Goal: Information Seeking & Learning: Learn about a topic

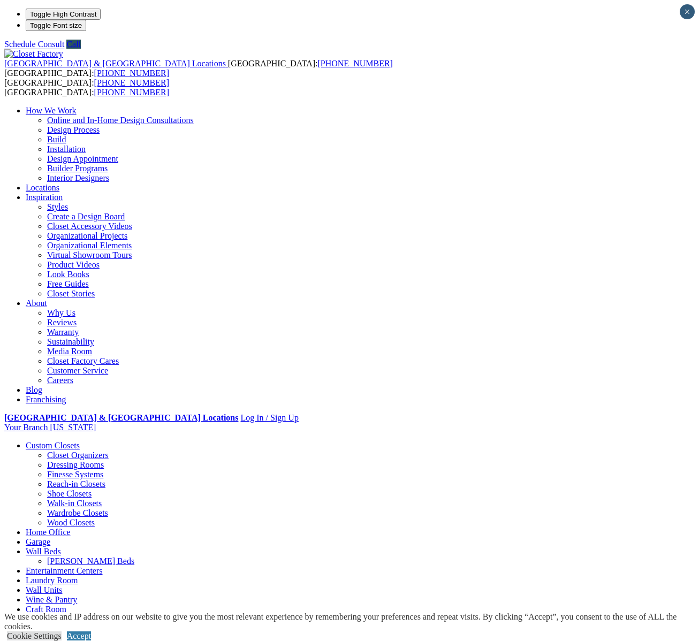
click at [47, 509] on link "Wardrobe Closets" at bounding box center [77, 513] width 61 height 9
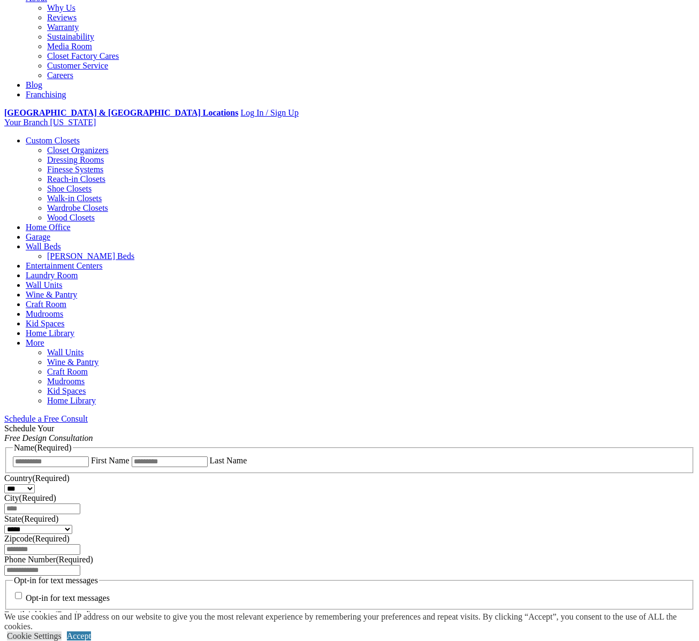
scroll to position [308, 0]
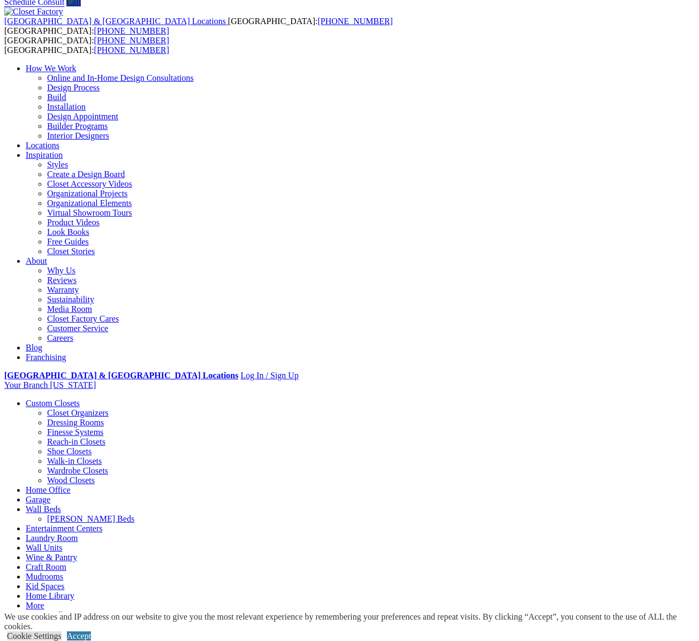
scroll to position [0, 0]
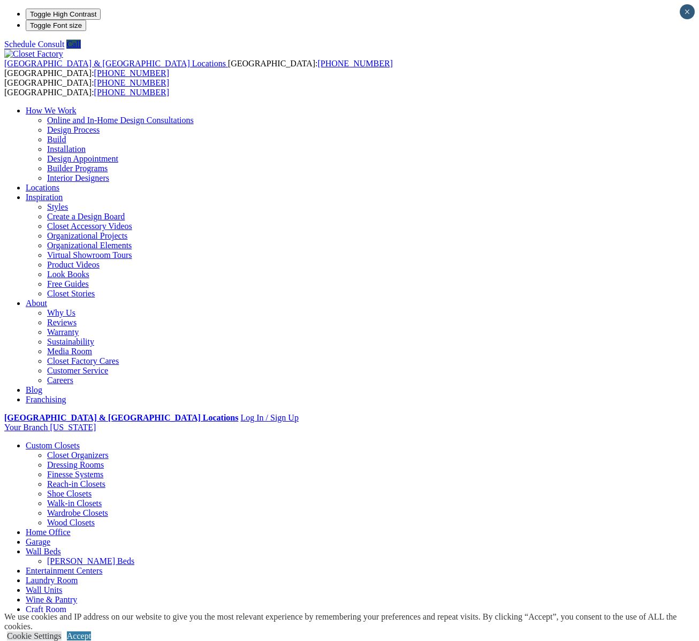
click at [52, 451] on link "Closet Organizers" at bounding box center [78, 455] width 62 height 9
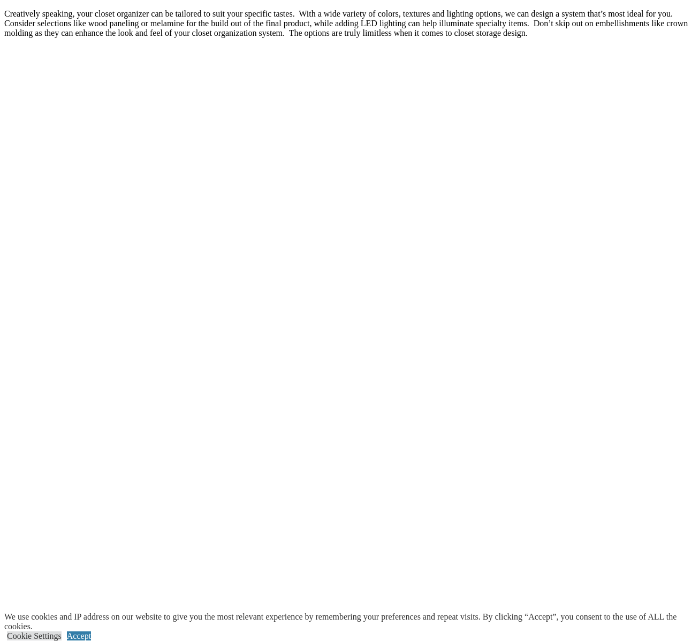
scroll to position [1835, 0]
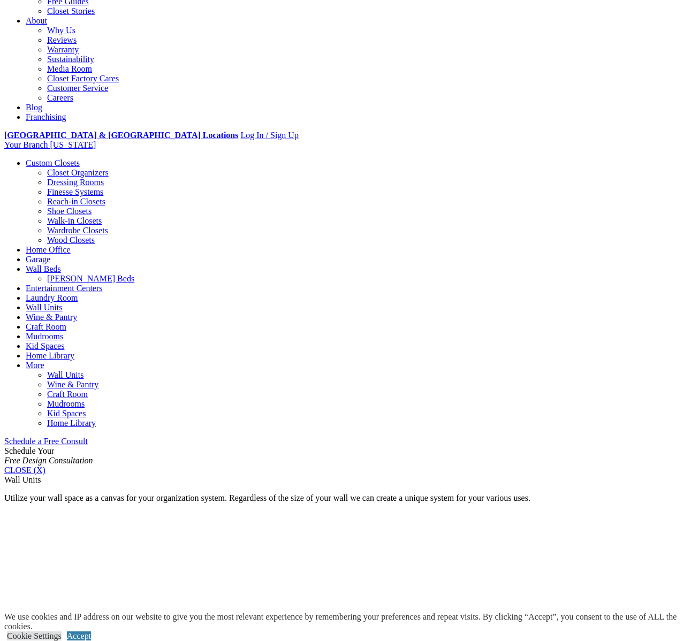
scroll to position [278, 0]
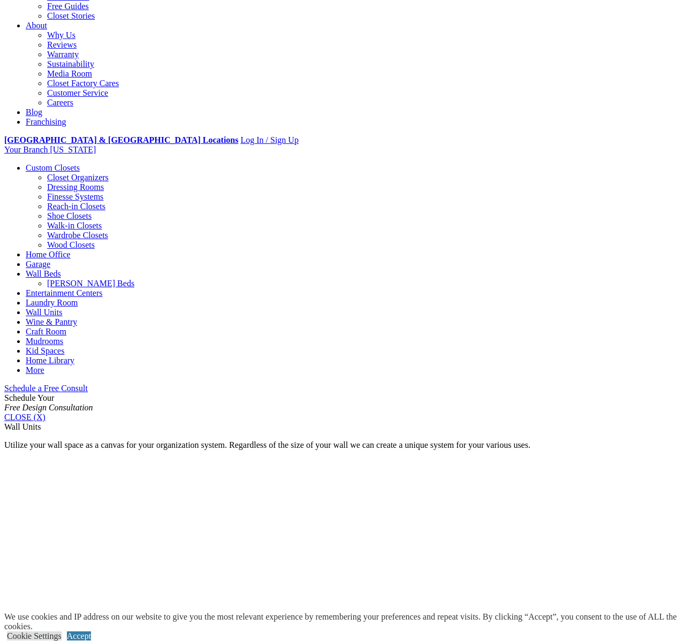
click at [134, 279] on link "[PERSON_NAME] Beds" at bounding box center [90, 283] width 87 height 9
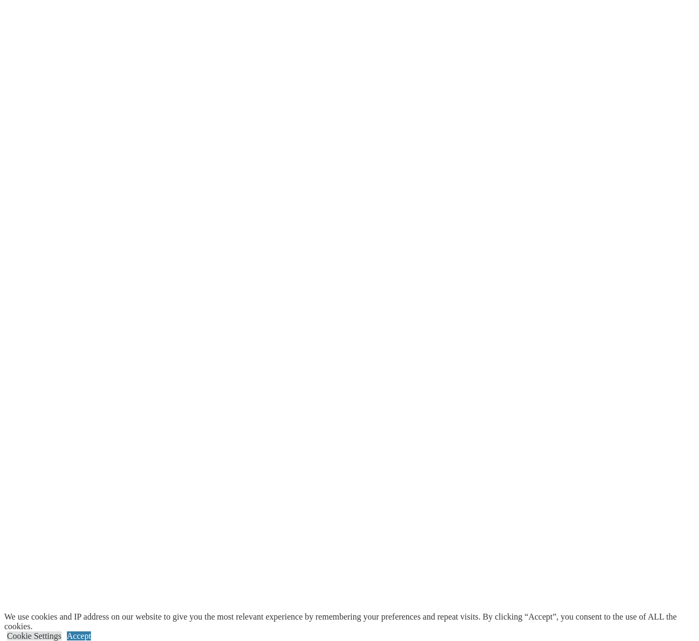
scroll to position [1931, 0]
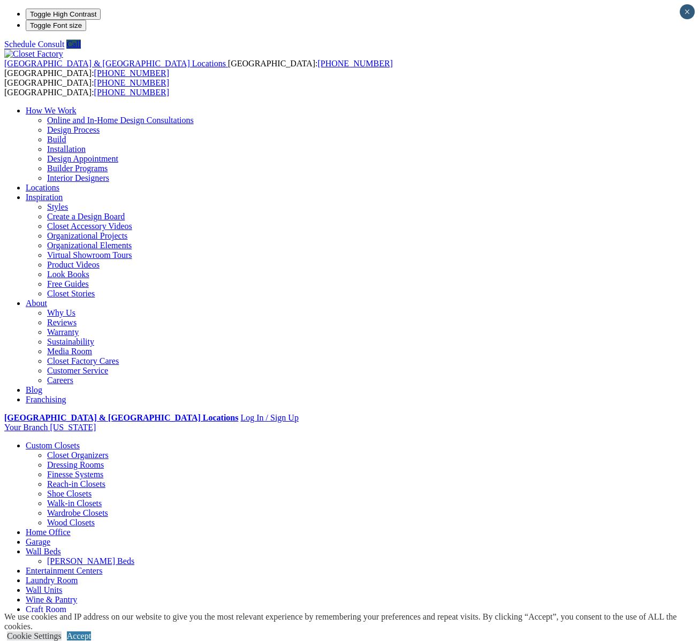
click at [61, 547] on link "Wall Beds" at bounding box center [43, 551] width 35 height 9
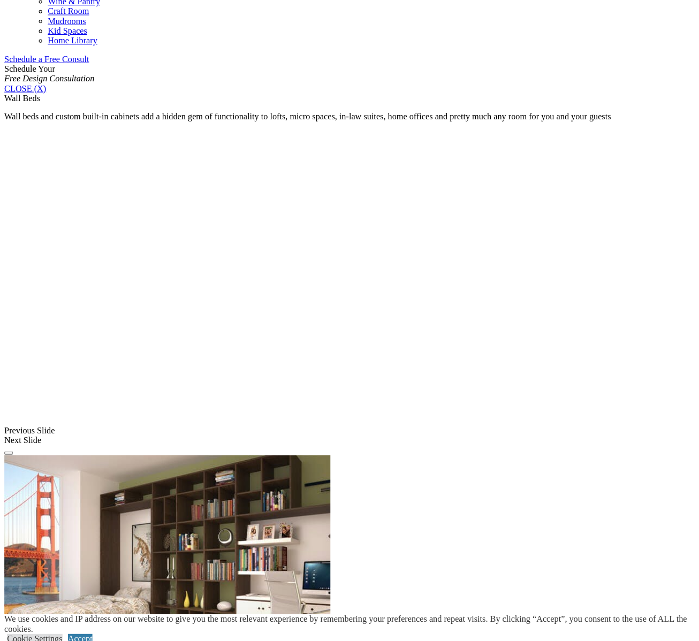
scroll to position [661, 0]
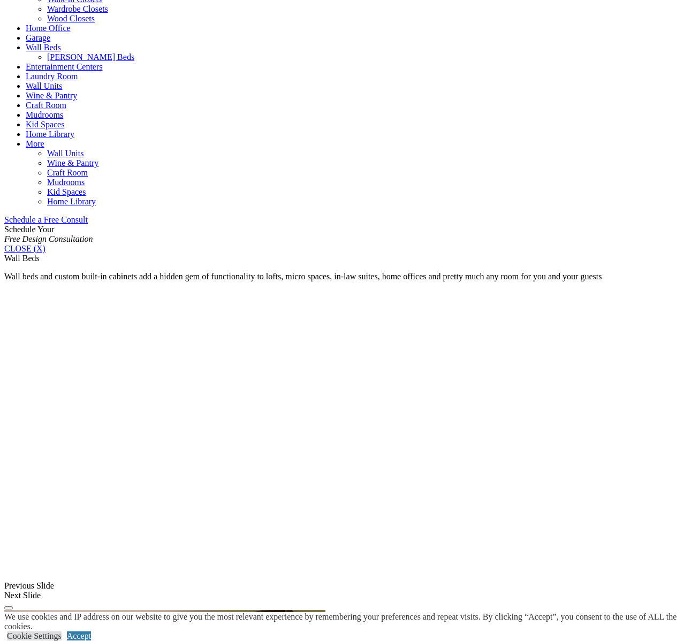
scroll to position [502, 0]
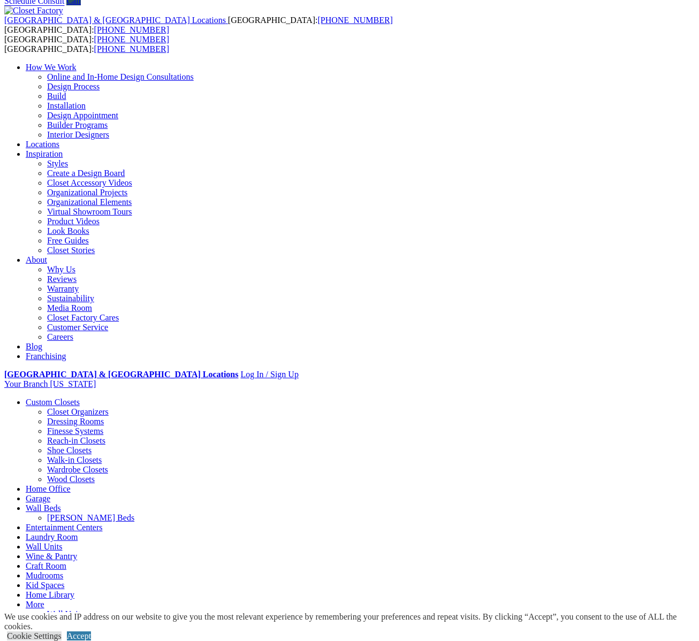
scroll to position [0, 0]
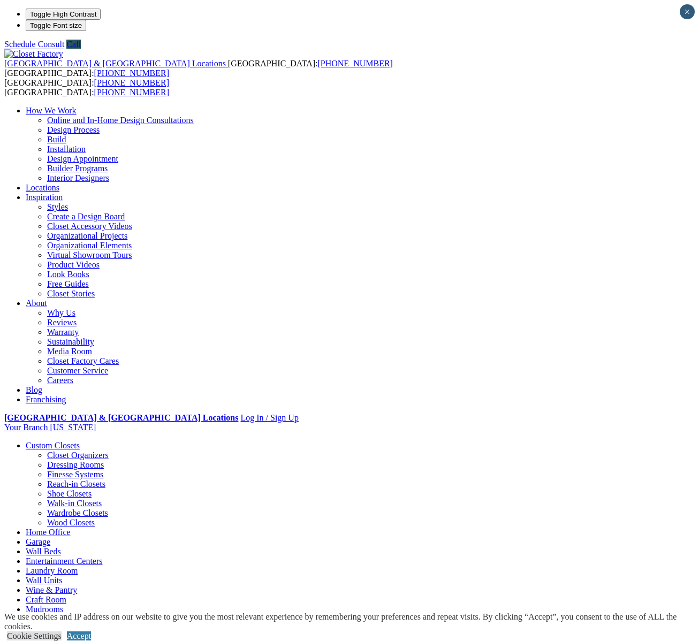
click at [47, 480] on link "Reach-in Closets" at bounding box center [76, 484] width 58 height 9
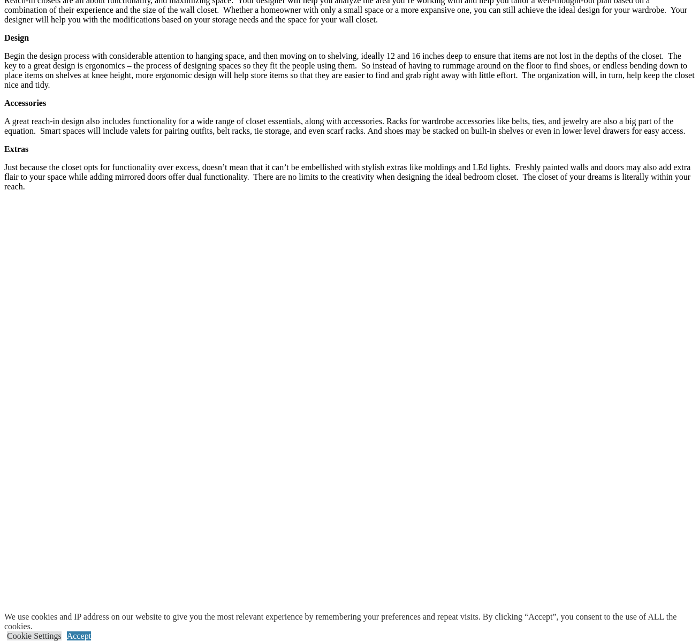
scroll to position [1514, 0]
